Goal: Task Accomplishment & Management: Manage account settings

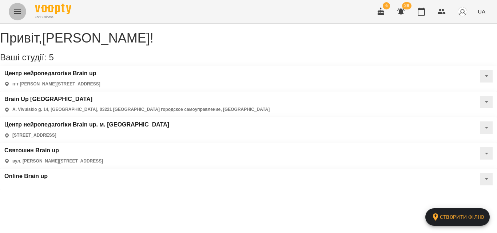
click at [20, 11] on icon "Menu" at bounding box center [17, 11] width 9 height 9
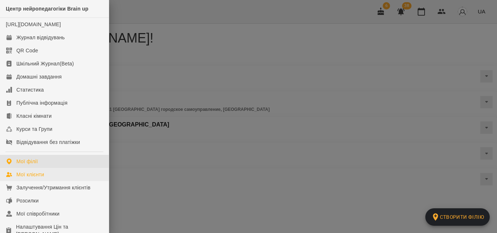
scroll to position [36, 0]
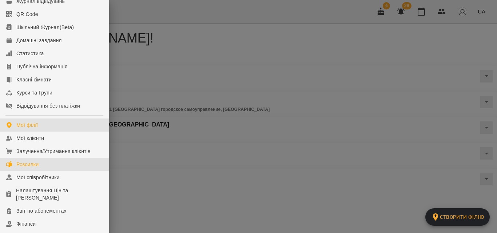
drag, startPoint x: 35, startPoint y: 173, endPoint x: 147, endPoint y: 113, distance: 126.6
click at [35, 168] on div "Розсилки" at bounding box center [27, 164] width 22 height 7
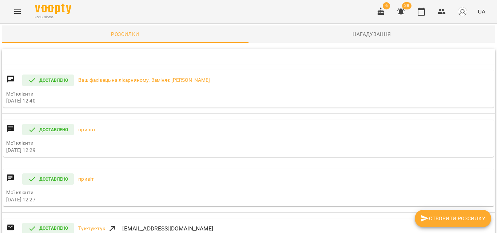
click at [360, 31] on span "Нагадування" at bounding box center [372, 34] width 238 height 9
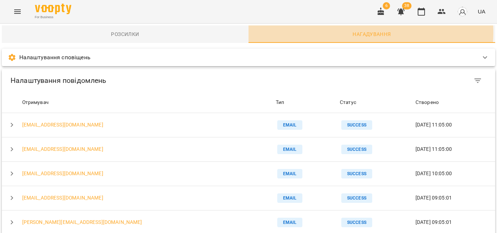
click at [363, 32] on span "Нагадування" at bounding box center [372, 34] width 238 height 9
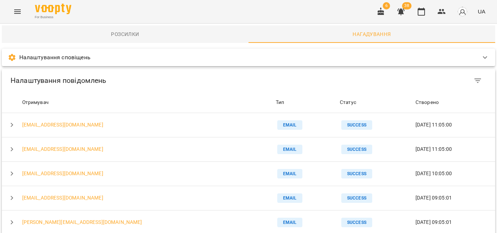
click at [83, 58] on p "Налаштування сповіщень" at bounding box center [54, 57] width 71 height 9
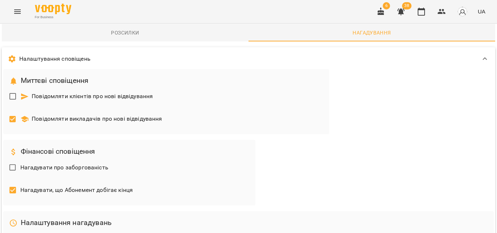
scroll to position [436, 0]
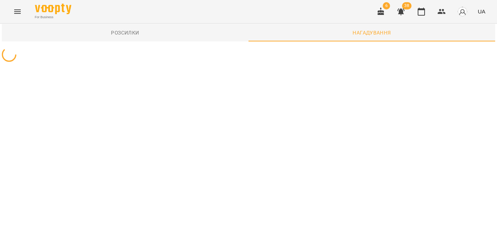
scroll to position [0, 0]
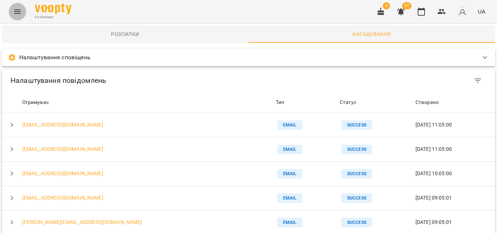
click at [17, 9] on icon "Menu" at bounding box center [17, 11] width 9 height 9
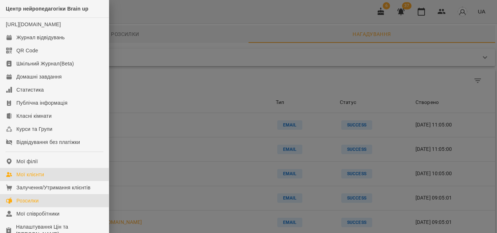
click at [32, 178] on div "Мої клієнти" at bounding box center [30, 174] width 28 height 7
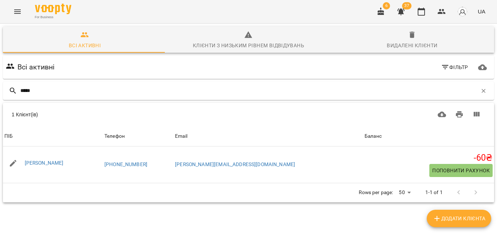
type input "*****"
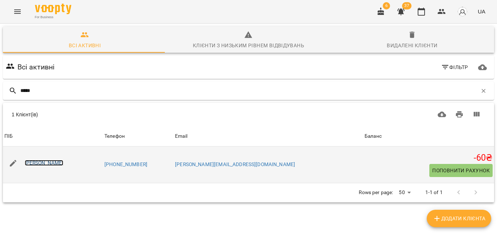
click at [50, 163] on link "[PERSON_NAME]" at bounding box center [44, 163] width 39 height 6
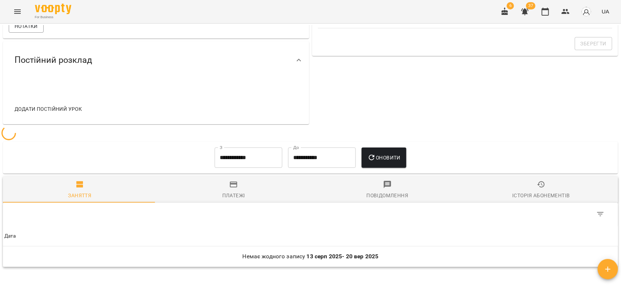
scroll to position [313, 0]
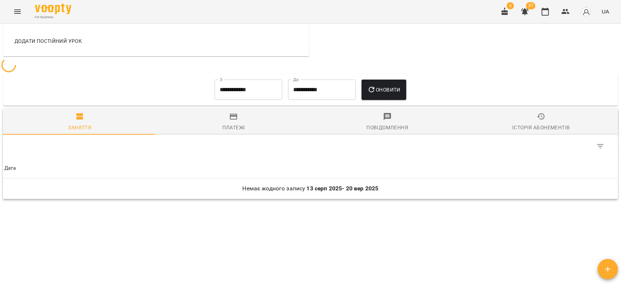
click at [242, 93] on input "**********" at bounding box center [249, 90] width 68 height 20
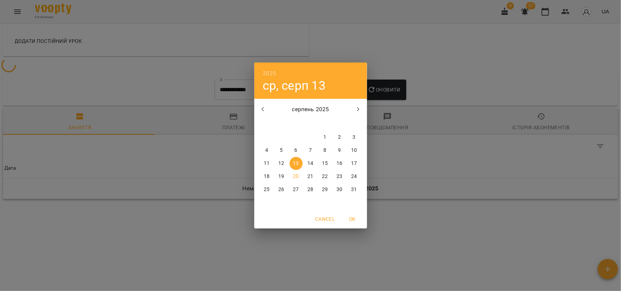
click at [263, 109] on icon "button" at bounding box center [263, 109] width 9 height 9
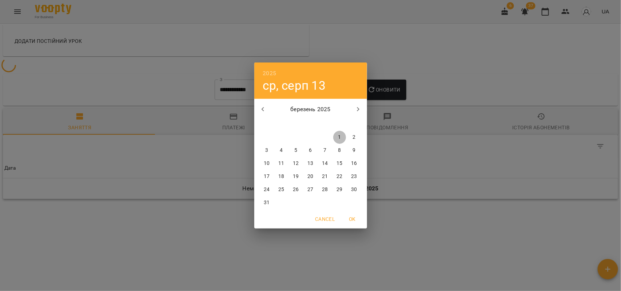
click at [340, 135] on p "1" at bounding box center [339, 137] width 3 height 7
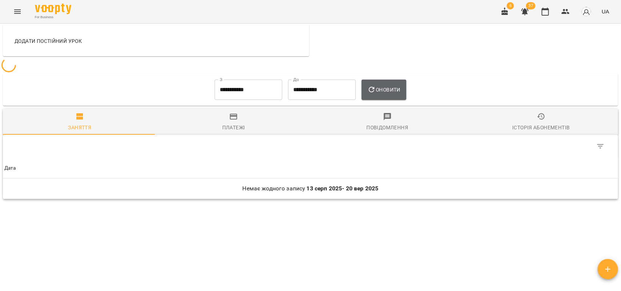
click at [389, 93] on span "Оновити" at bounding box center [383, 89] width 33 height 9
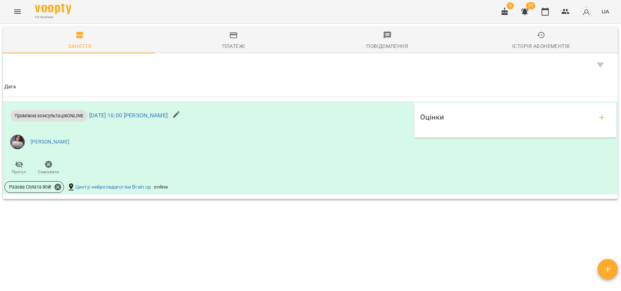
scroll to position [349, 0]
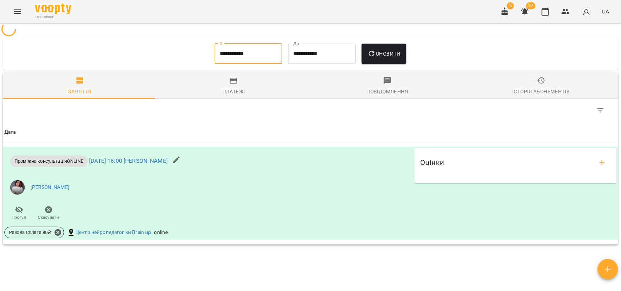
click at [255, 53] on input "**********" at bounding box center [249, 54] width 68 height 20
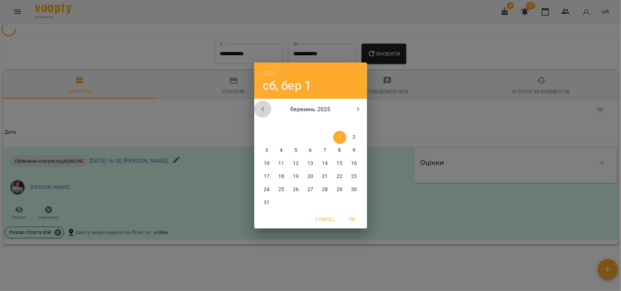
click at [259, 111] on icon "button" at bounding box center [263, 109] width 9 height 9
click at [323, 135] on span "1" at bounding box center [325, 137] width 13 height 7
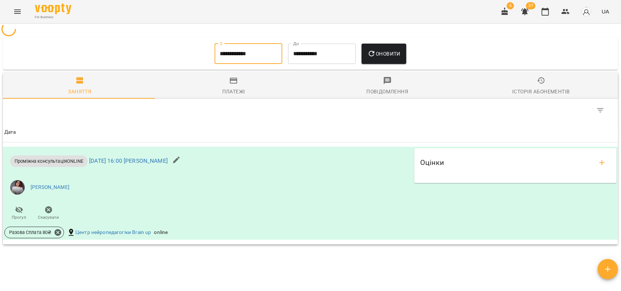
click at [387, 50] on span "Оновити" at bounding box center [383, 53] width 33 height 9
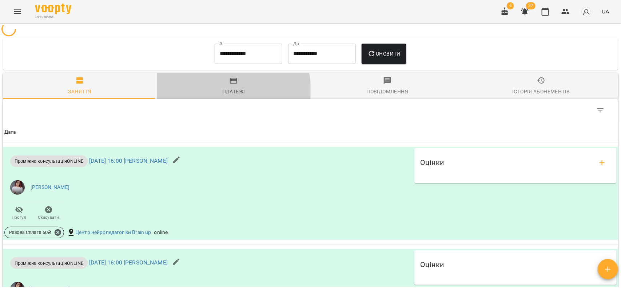
click at [227, 90] on div "Платежі" at bounding box center [233, 91] width 23 height 9
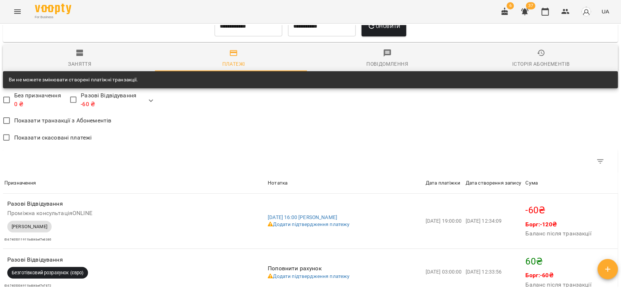
scroll to position [286, 0]
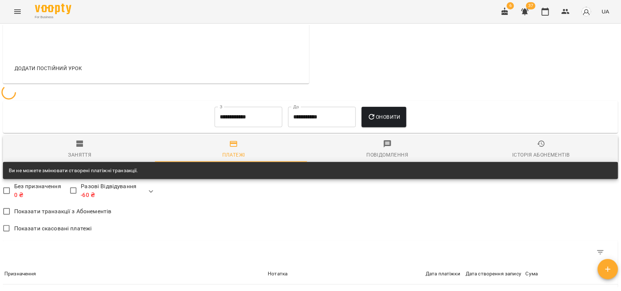
click at [233, 152] on div "Платежі" at bounding box center [233, 155] width 23 height 9
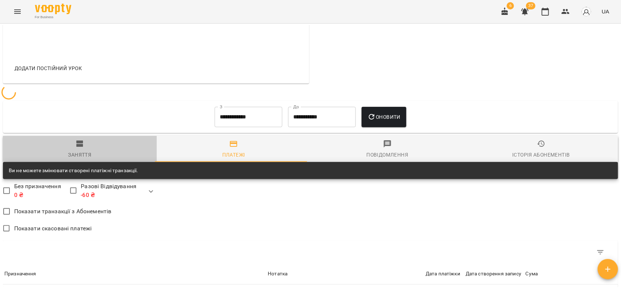
click at [81, 148] on span "Заняття" at bounding box center [79, 150] width 145 height 20
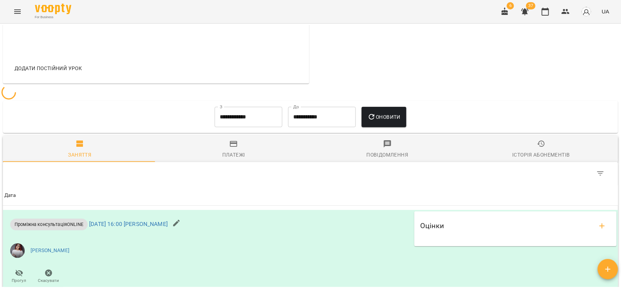
click at [240, 120] on input "**********" at bounding box center [249, 117] width 68 height 20
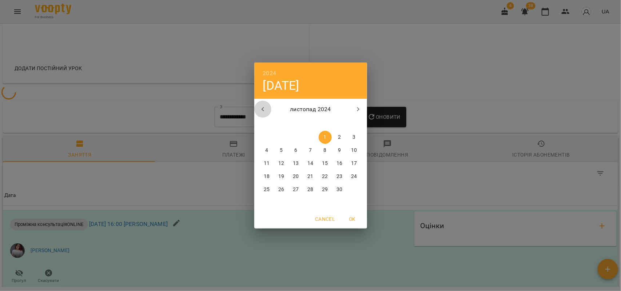
click at [262, 109] on icon "button" at bounding box center [262, 109] width 3 height 4
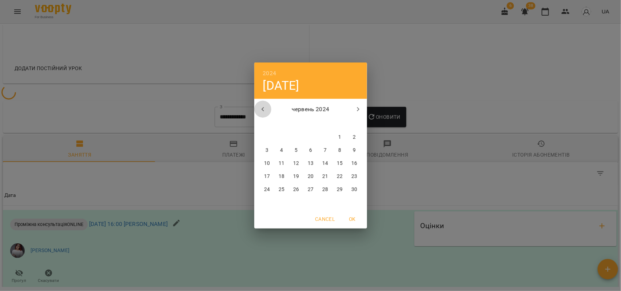
click at [262, 109] on icon "button" at bounding box center [262, 109] width 3 height 4
click at [296, 137] on p "1" at bounding box center [295, 137] width 3 height 7
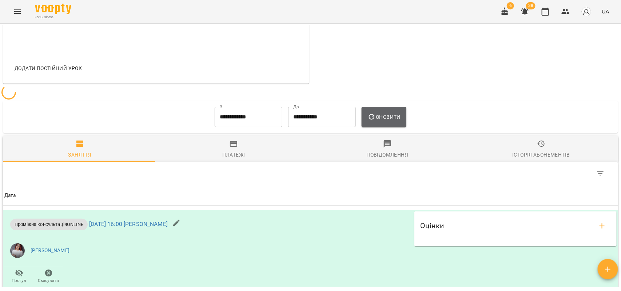
click at [386, 117] on span "Оновити" at bounding box center [383, 117] width 33 height 9
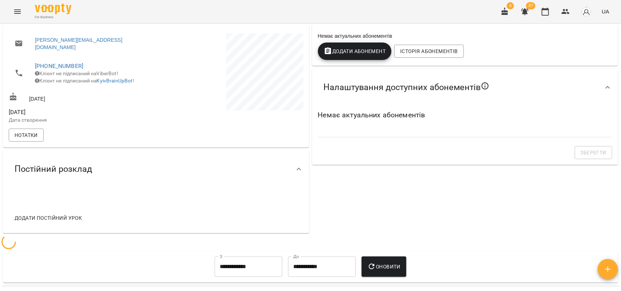
scroll to position [182, 0]
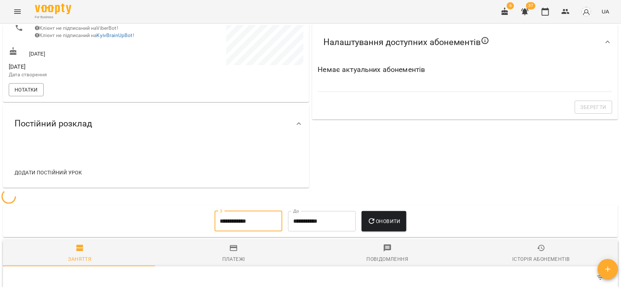
click at [258, 219] on input "**********" at bounding box center [249, 221] width 68 height 20
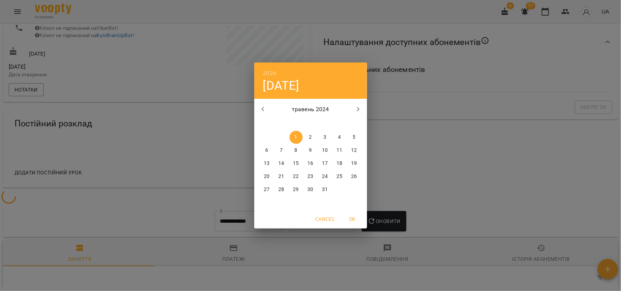
click at [266, 107] on icon "button" at bounding box center [263, 109] width 9 height 9
click at [312, 139] on p "1" at bounding box center [310, 137] width 3 height 7
type input "**********"
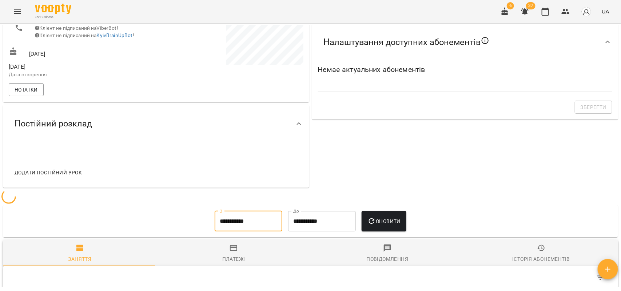
click at [386, 217] on span "Оновити" at bounding box center [383, 221] width 33 height 9
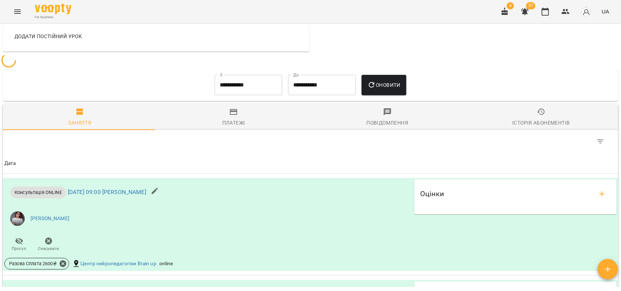
scroll to position [364, 0]
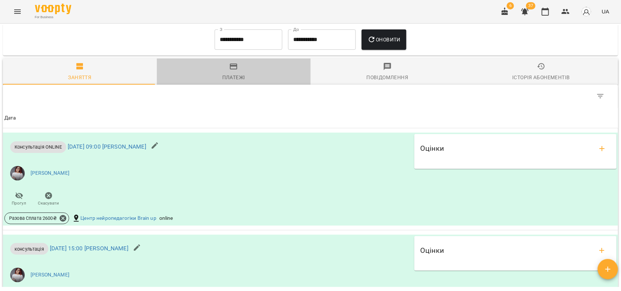
click at [233, 74] on div "Платежі" at bounding box center [233, 77] width 23 height 9
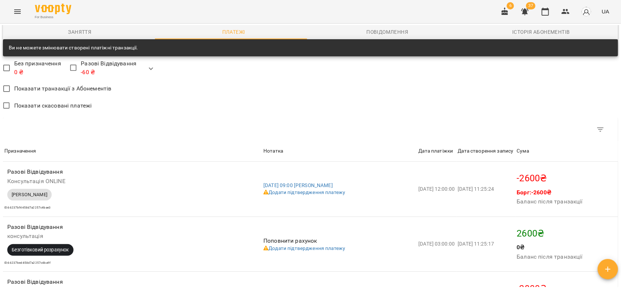
scroll to position [318, 0]
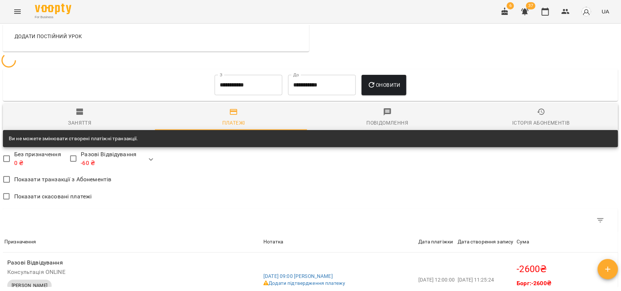
click at [84, 115] on span "Заняття" at bounding box center [79, 118] width 145 height 20
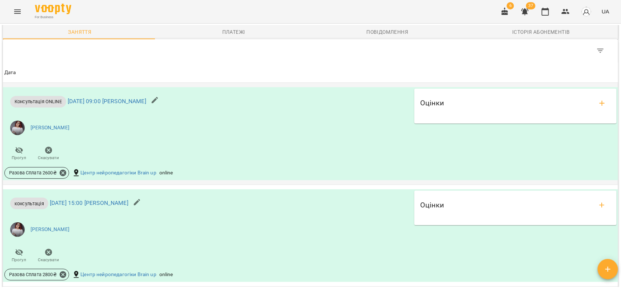
scroll to position [455, 0]
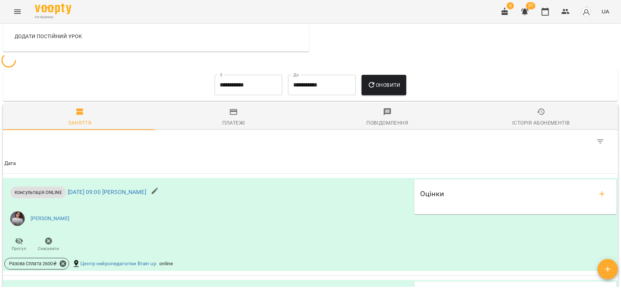
click at [235, 119] on div "Платежі" at bounding box center [233, 123] width 23 height 9
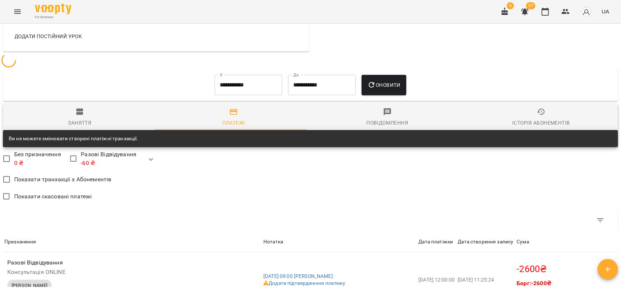
scroll to position [227, 0]
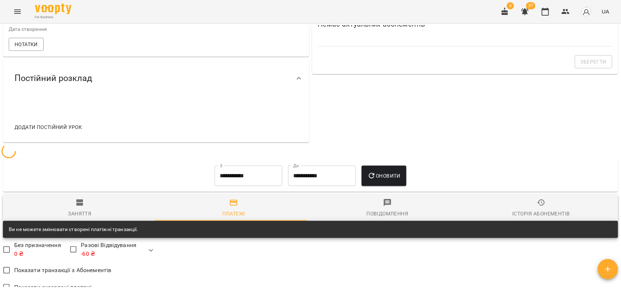
click at [84, 212] on div "Заняття" at bounding box center [79, 213] width 23 height 9
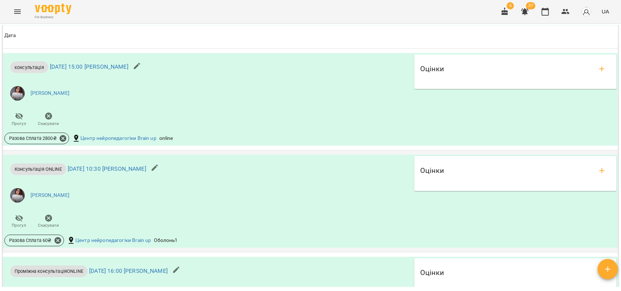
scroll to position [591, 0]
